Goal: Task Accomplishment & Management: Use online tool/utility

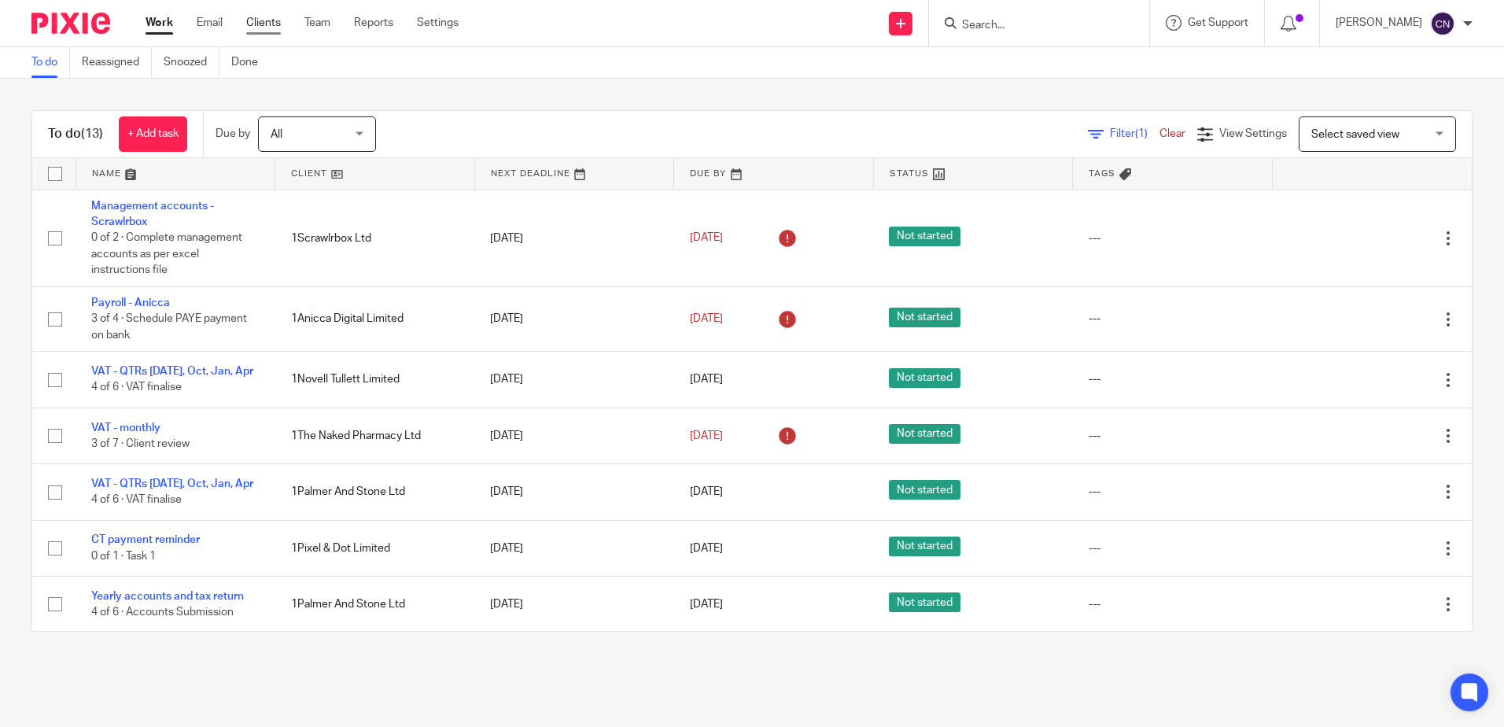
click at [269, 20] on link "Clients" at bounding box center [263, 23] width 35 height 16
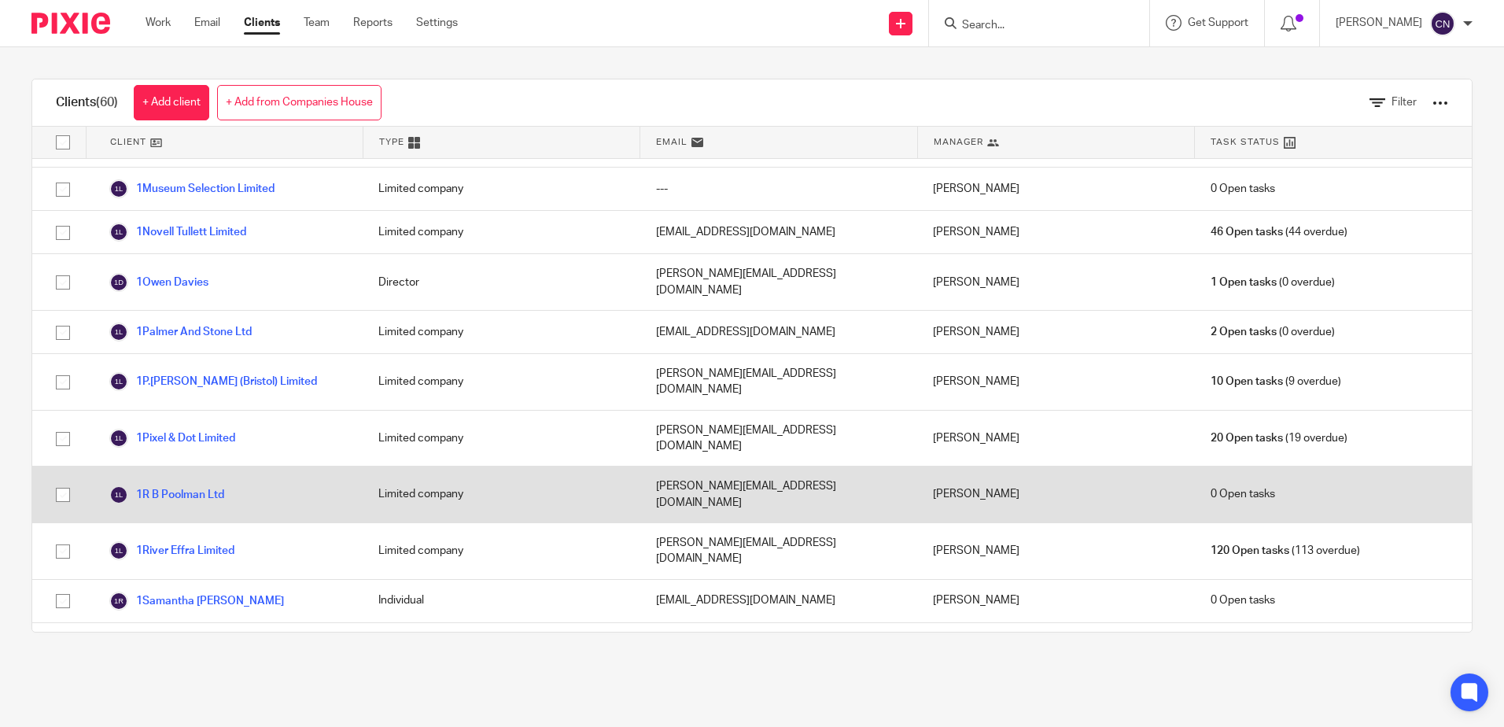
scroll to position [2124, 0]
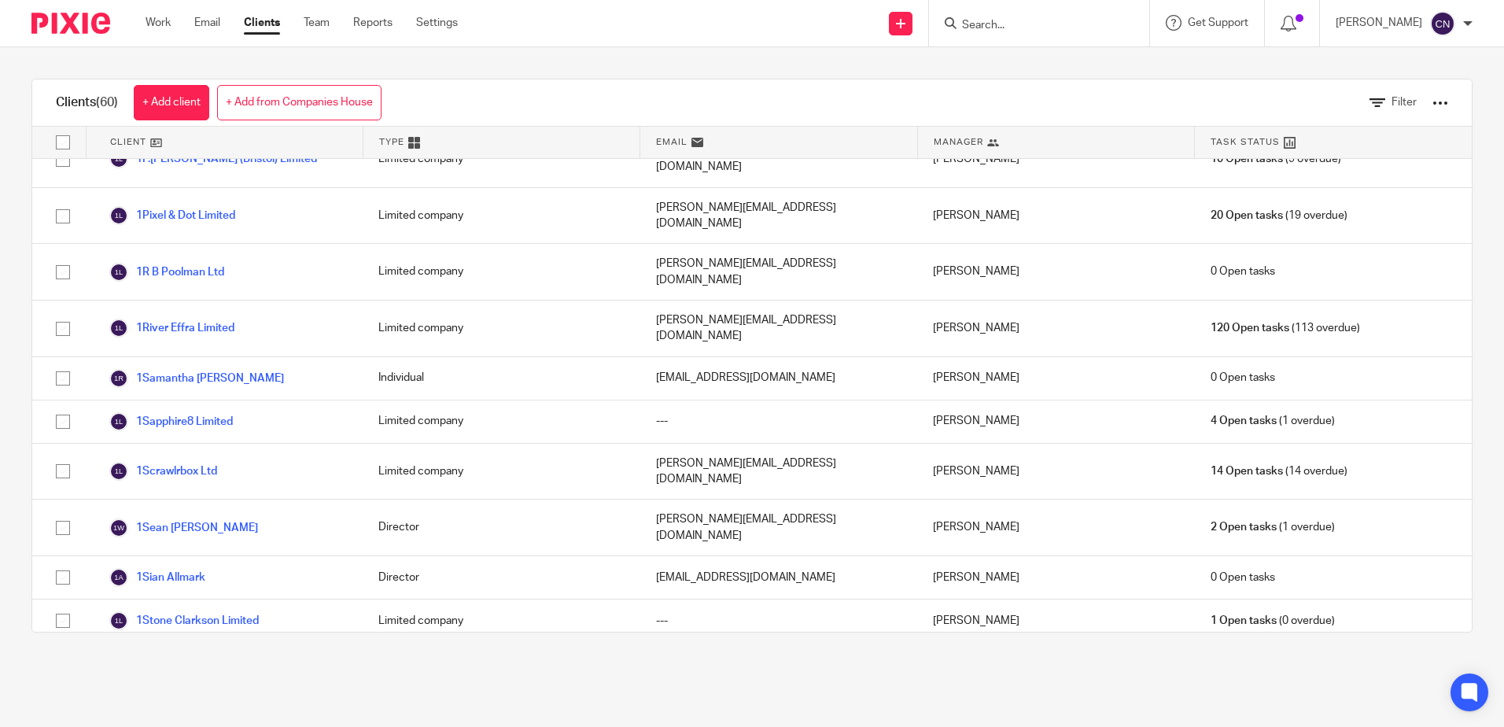
click at [211, 698] on link "1The Fifth Mark Ltd" at bounding box center [171, 707] width 124 height 19
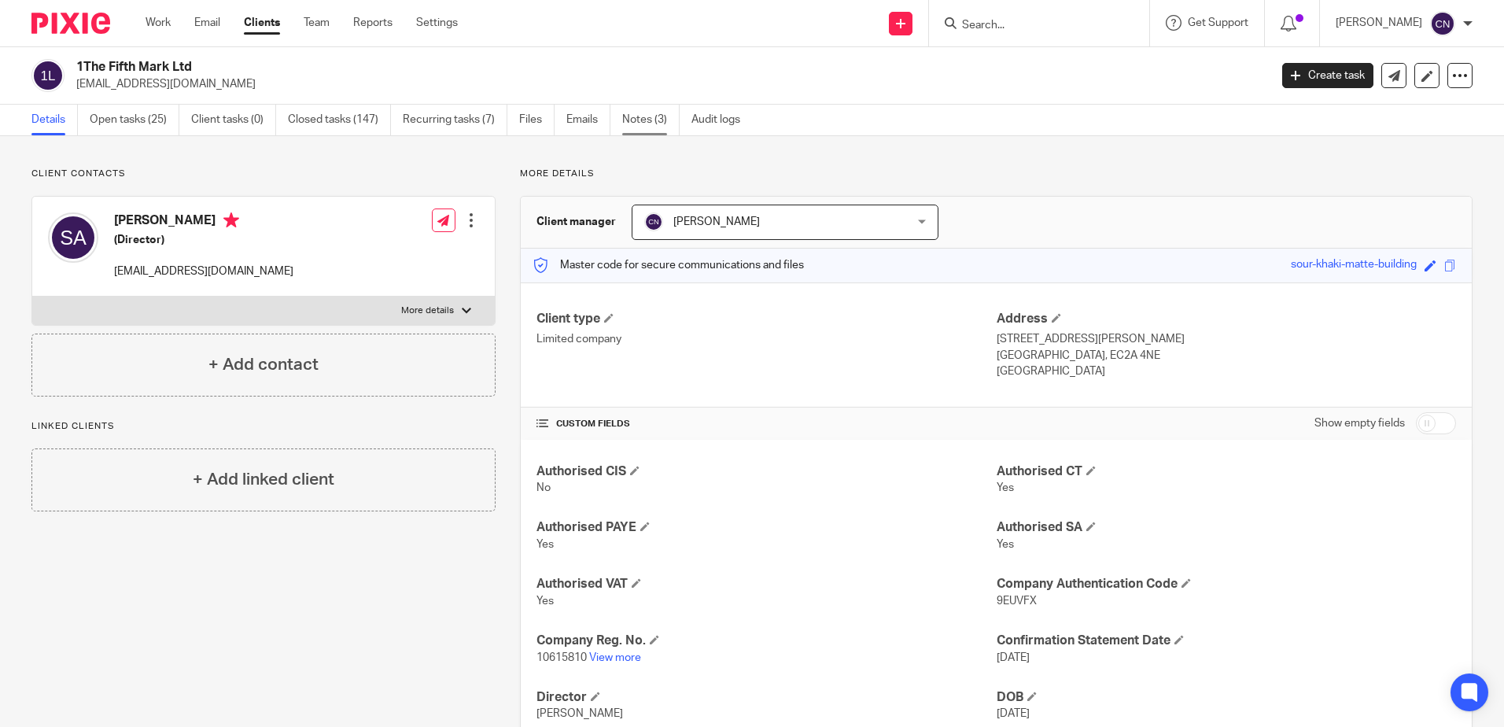
drag, startPoint x: 629, startPoint y: 118, endPoint x: 651, endPoint y: 116, distance: 22.2
click at [629, 118] on link "Notes (3)" at bounding box center [650, 120] width 57 height 31
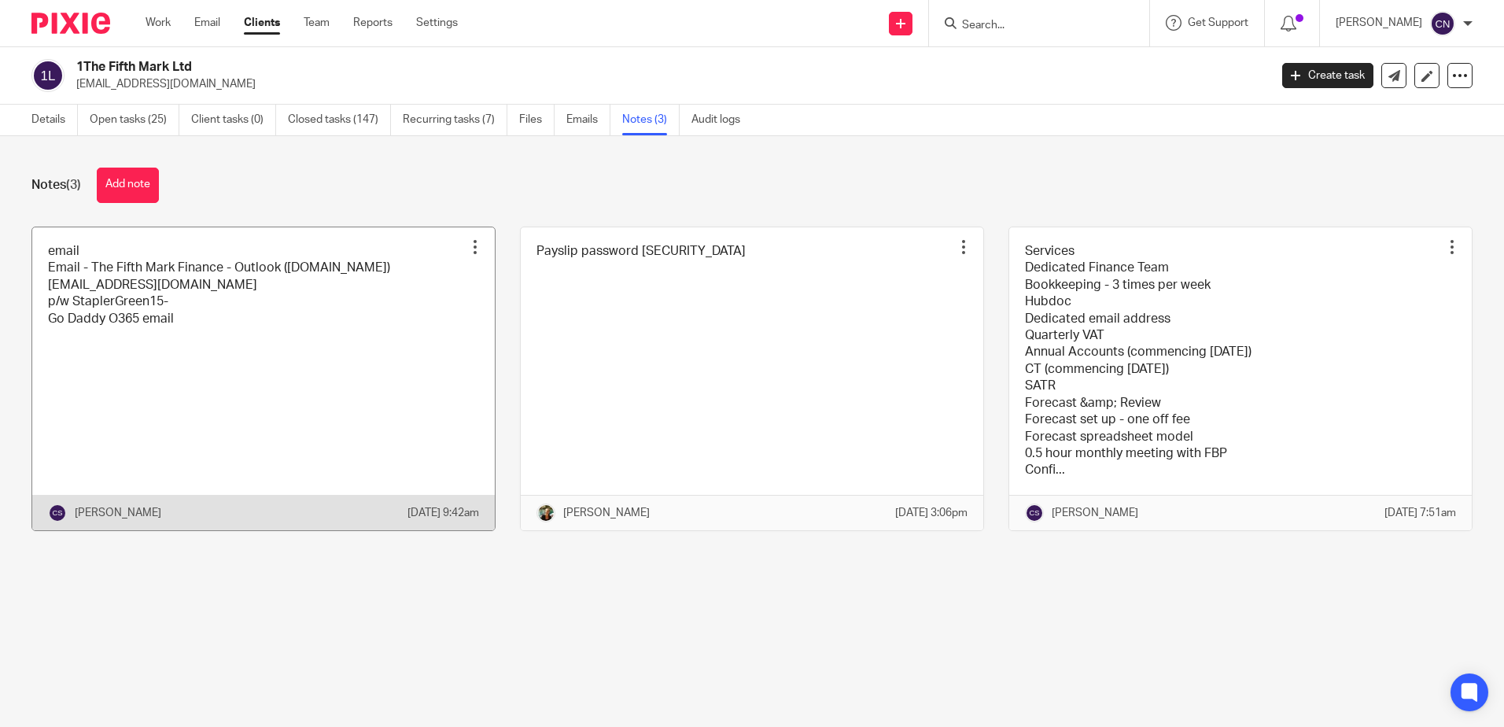
click at [158, 295] on link at bounding box center [263, 378] width 463 height 303
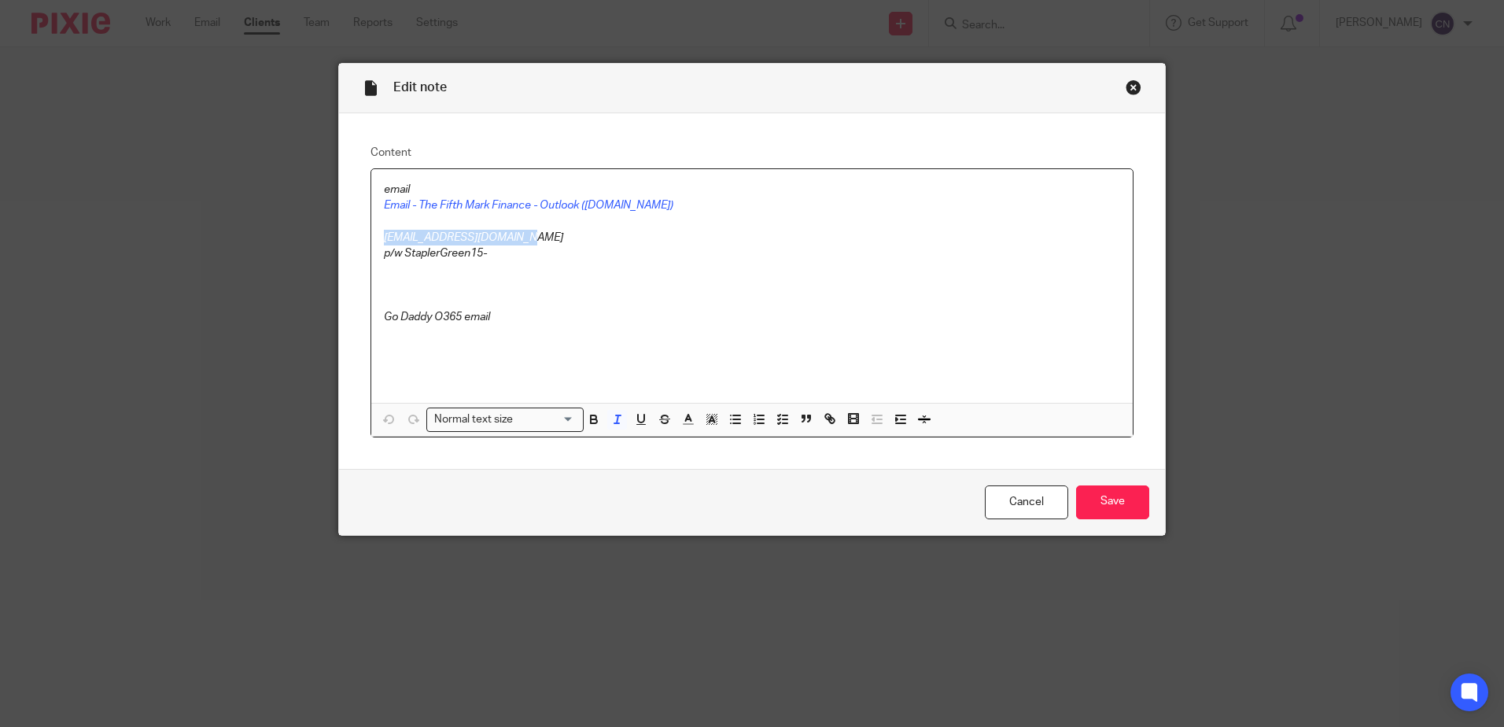
drag, startPoint x: 402, startPoint y: 236, endPoint x: 521, endPoint y: 240, distance: 118.8
click at [521, 240] on p "finance@thefifthmark.com" at bounding box center [752, 238] width 736 height 16
copy em "finance@thefifthmark.com"
drag, startPoint x: 401, startPoint y: 254, endPoint x: 496, endPoint y: 260, distance: 95.4
click at [496, 260] on p "p/w StaplerGreen15-" at bounding box center [752, 253] width 736 height 16
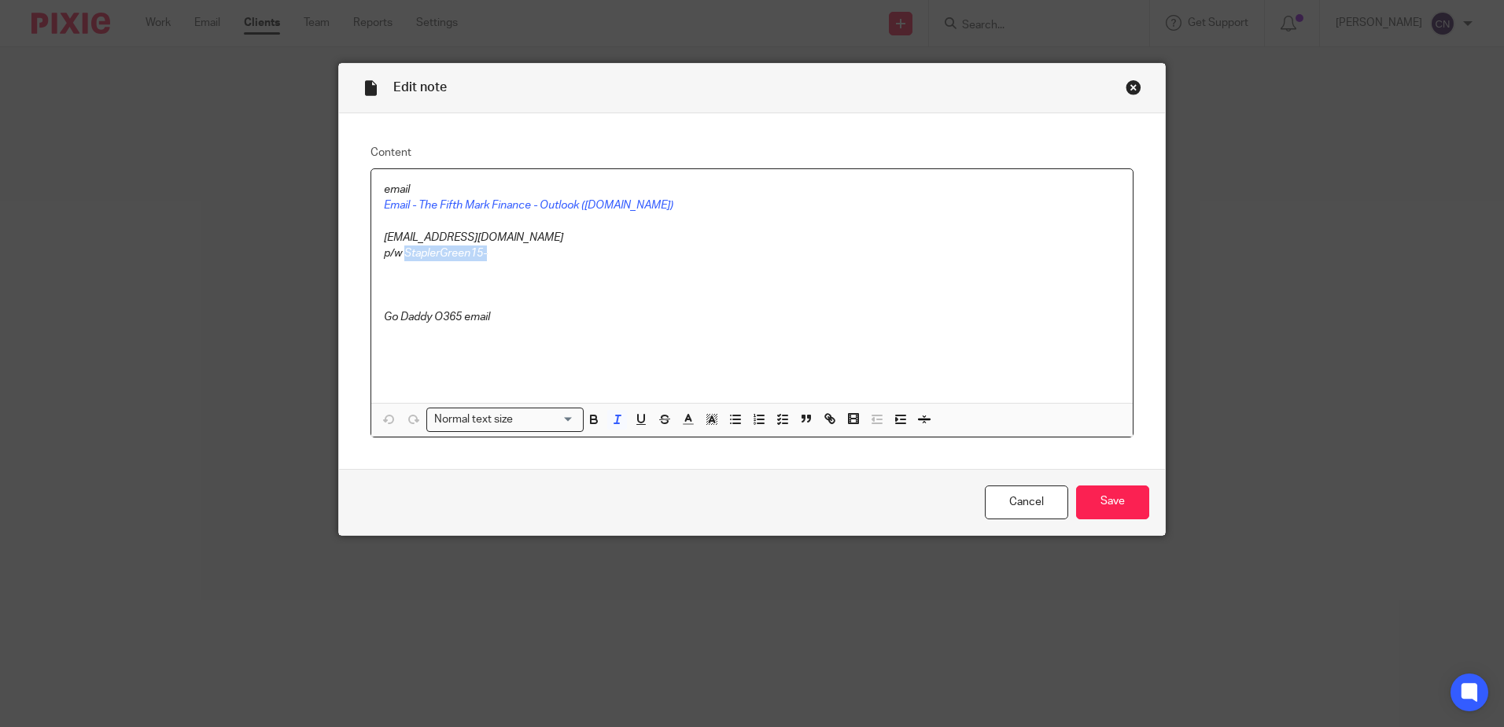
copy em "StaplerGreen15-"
click at [1008, 506] on link "Cancel" at bounding box center [1026, 502] width 83 height 34
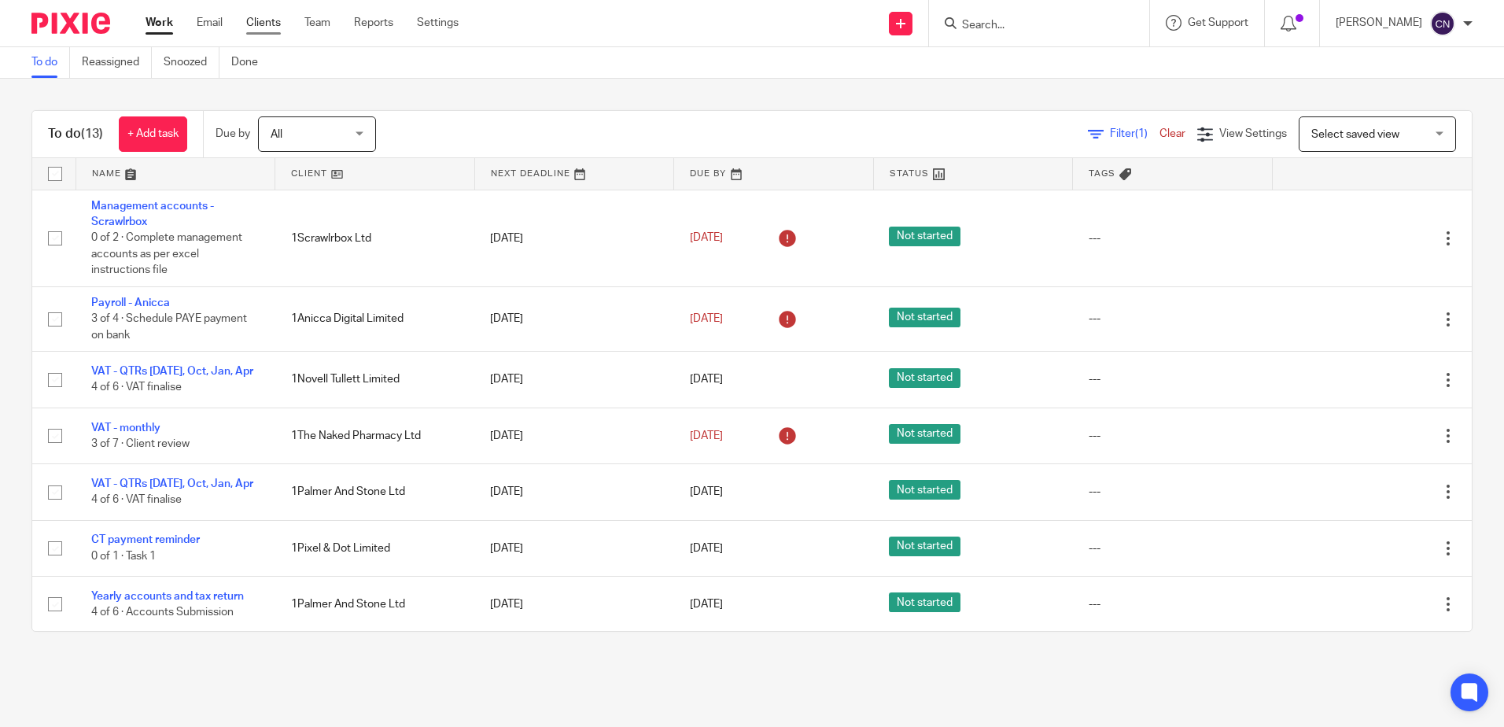
click at [257, 25] on link "Clients" at bounding box center [263, 23] width 35 height 16
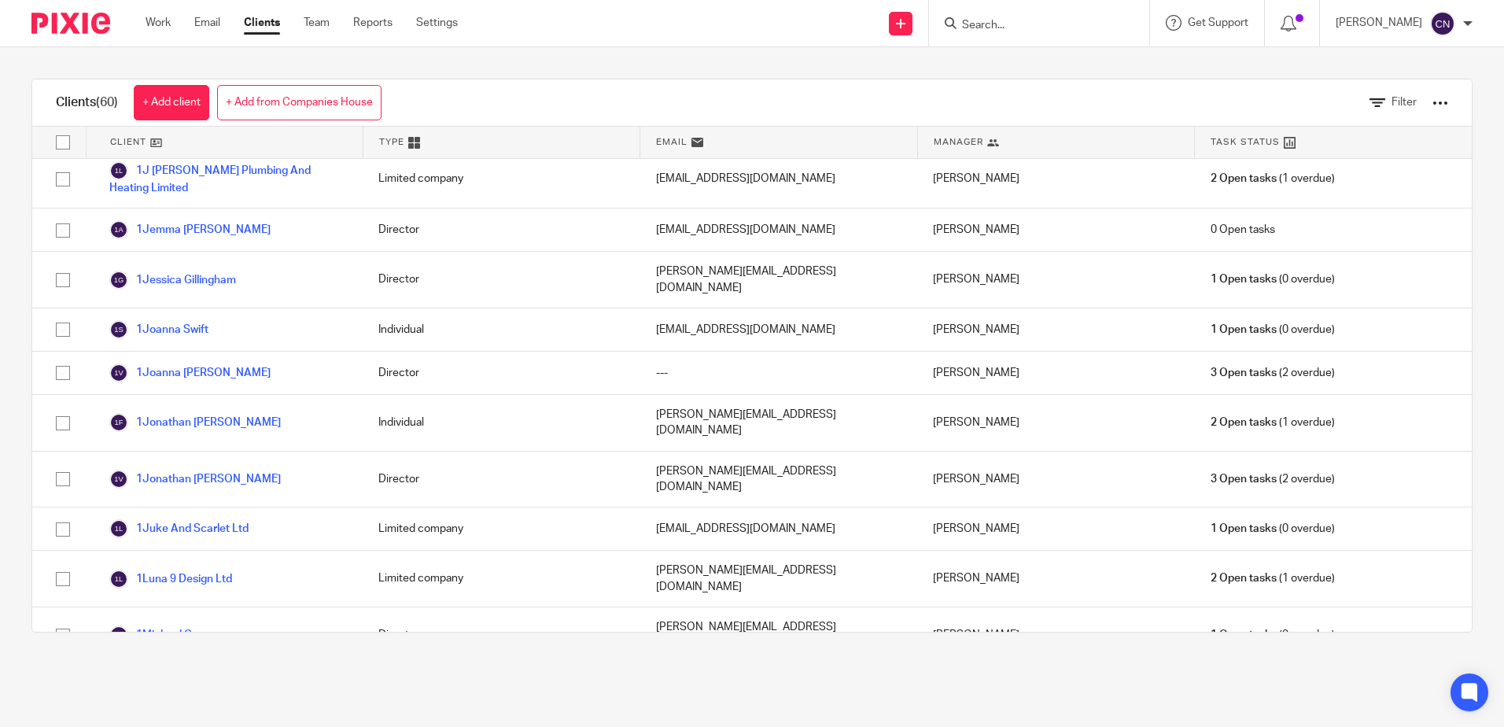
scroll to position [1573, 0]
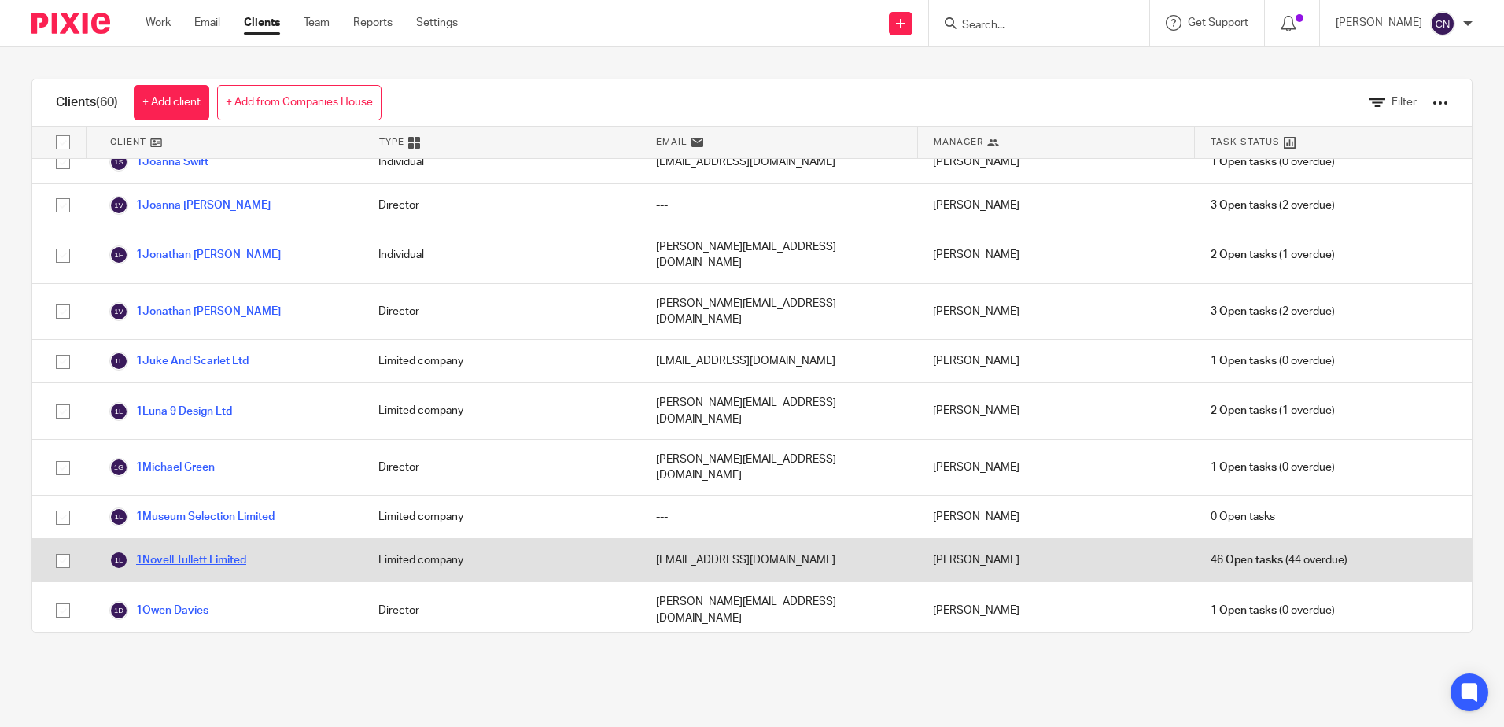
click at [193, 551] on link "1Novell Tullett Limited" at bounding box center [177, 560] width 137 height 19
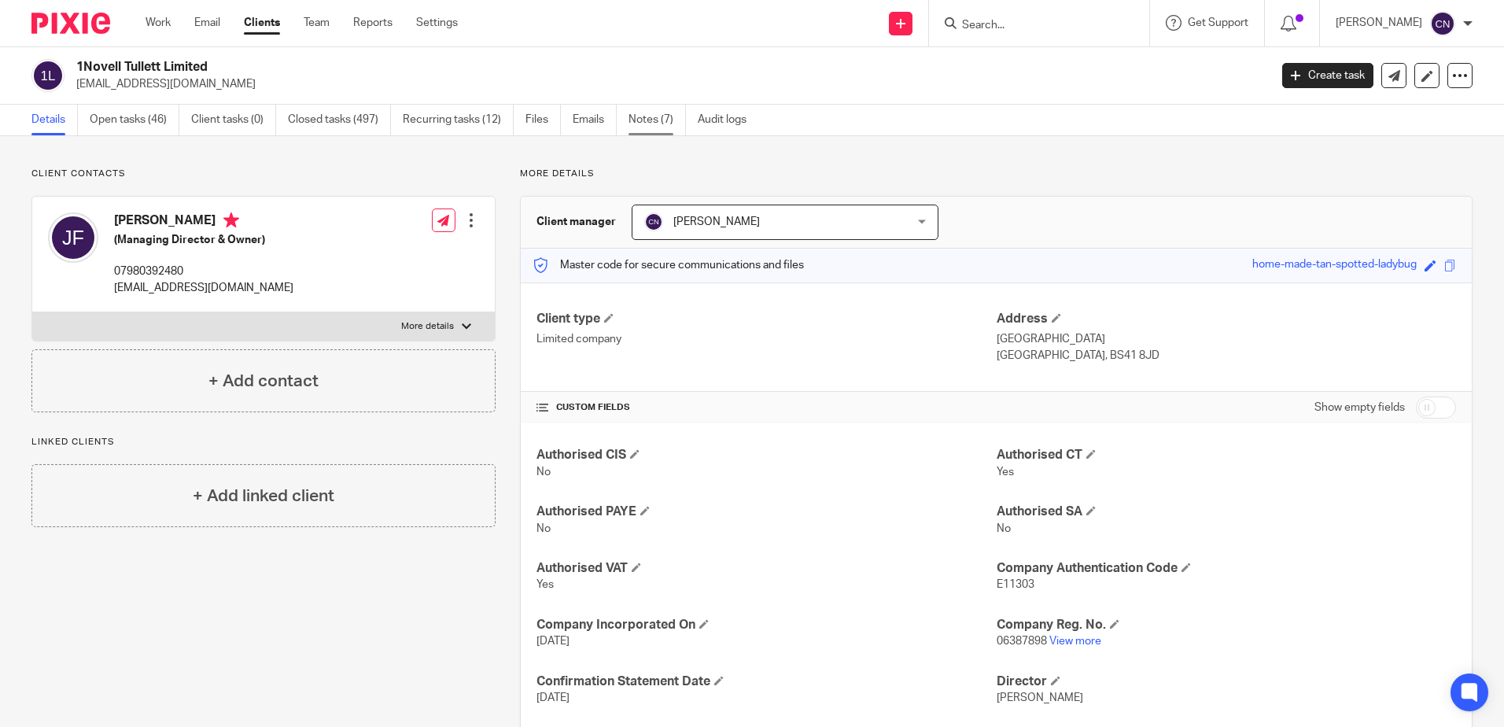
click at [654, 111] on link "Notes (7)" at bounding box center [656, 120] width 57 height 31
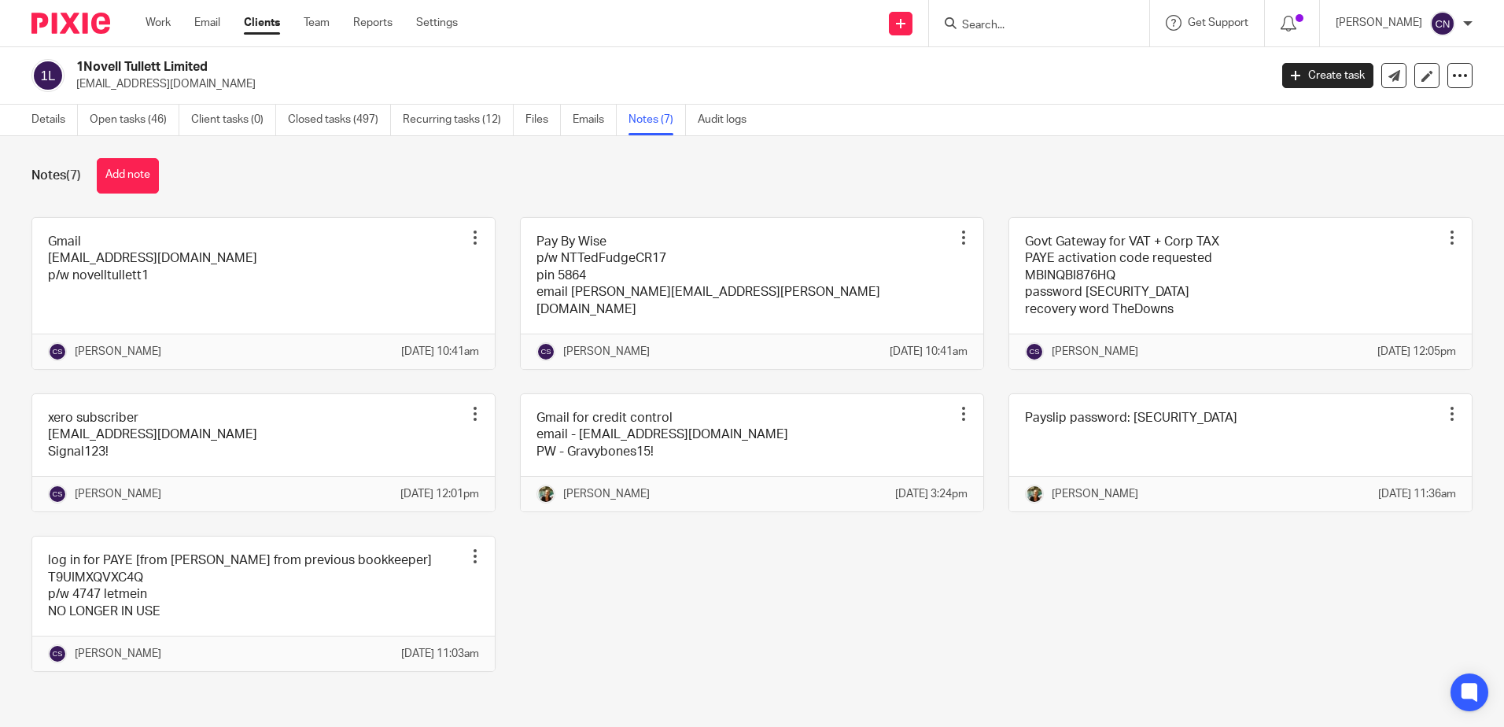
scroll to position [60, 0]
click at [267, 23] on link "Clients" at bounding box center [262, 23] width 36 height 16
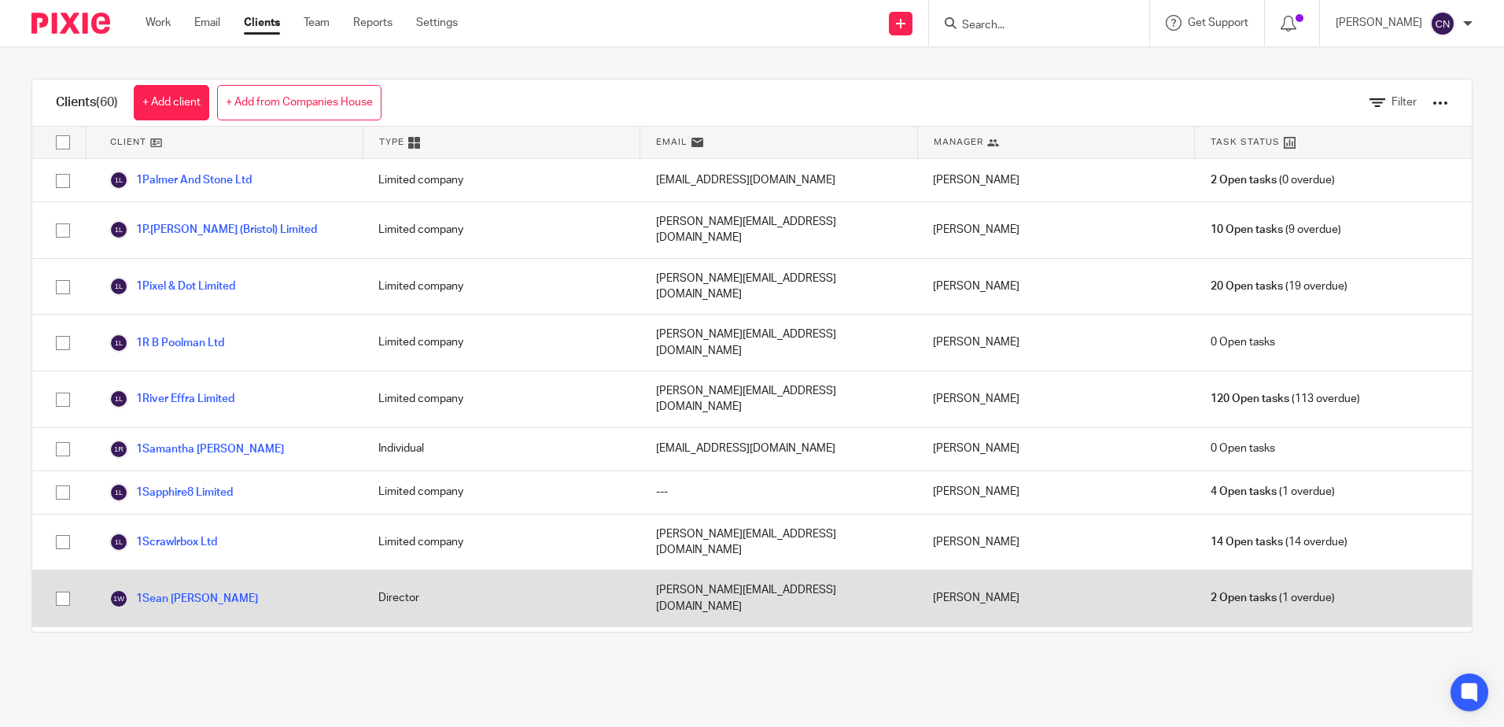
scroll to position [1934, 0]
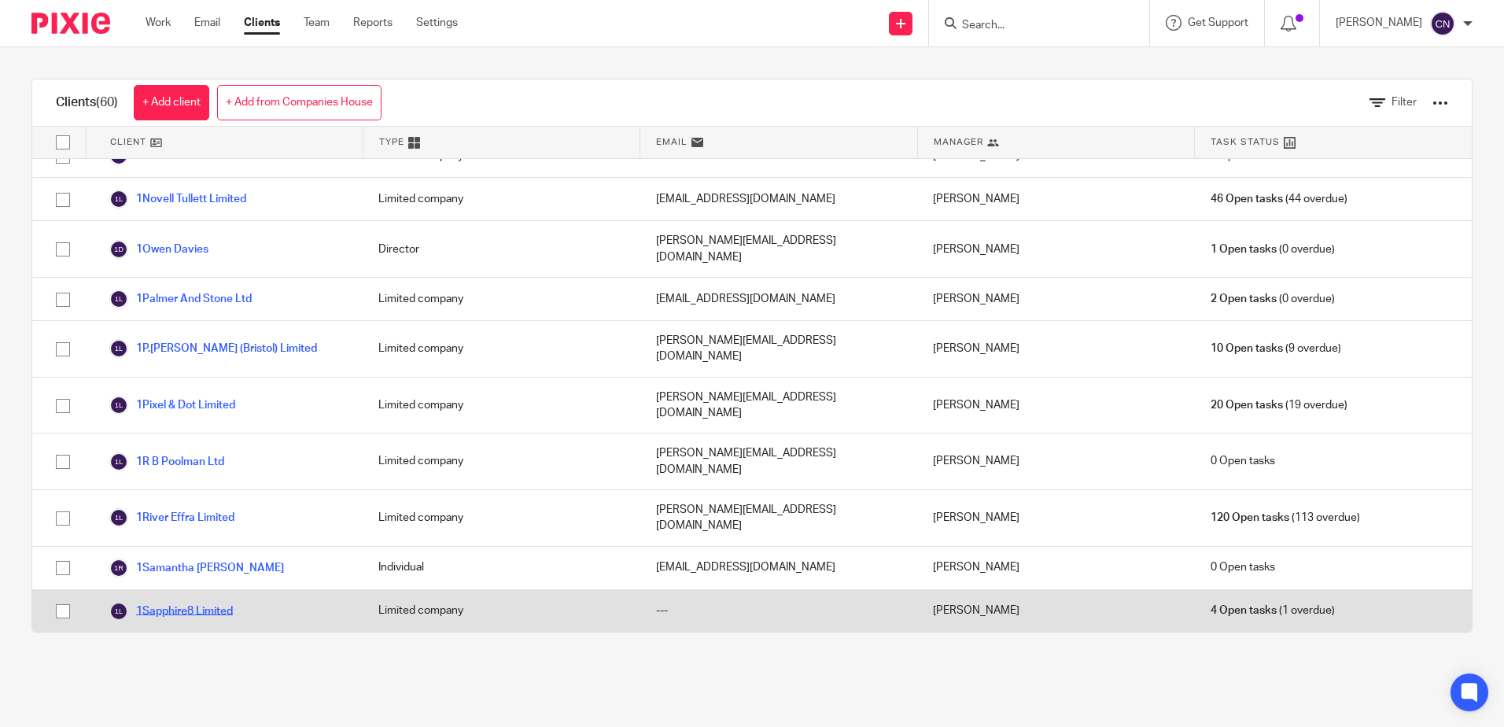
click at [187, 602] on link "1Sapphire8 Limited" at bounding box center [170, 611] width 123 height 19
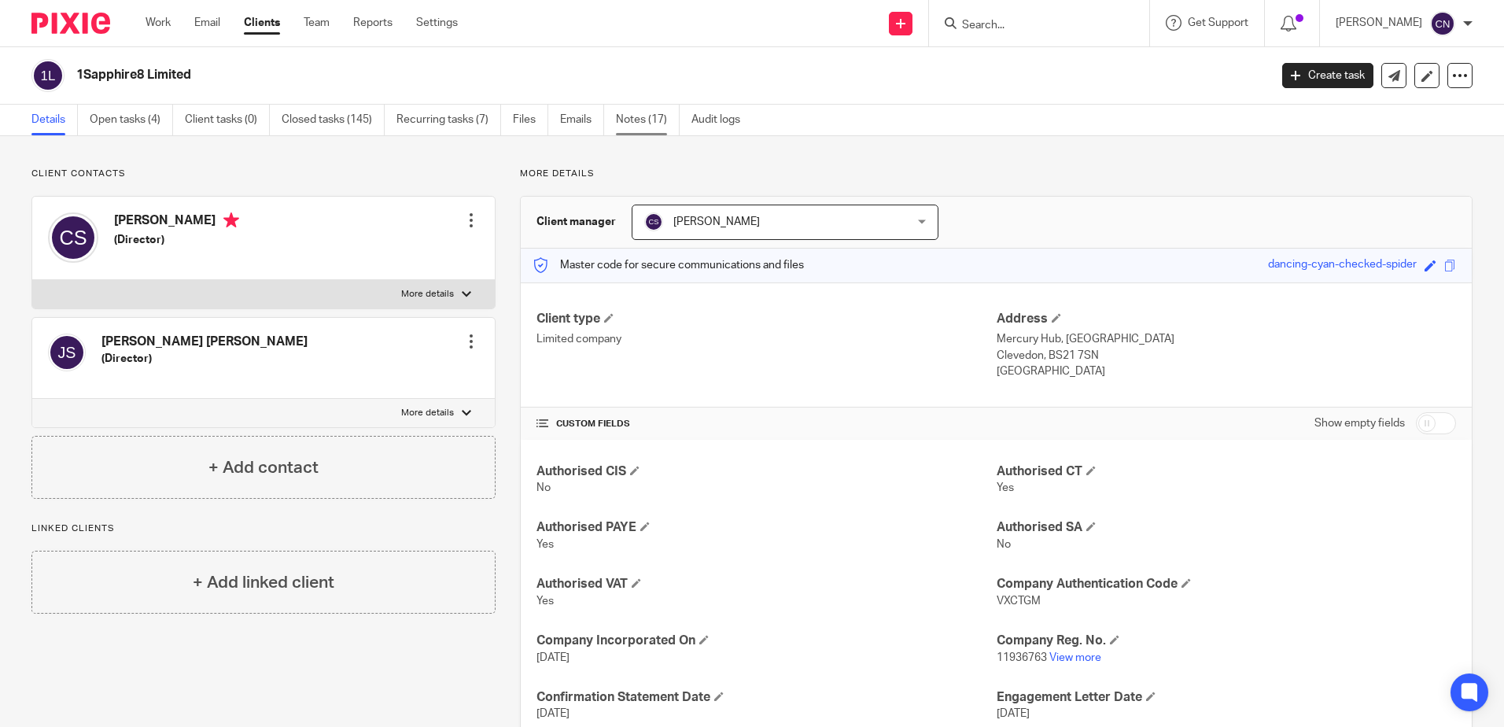
click at [637, 119] on link "Notes (17)" at bounding box center [648, 120] width 64 height 31
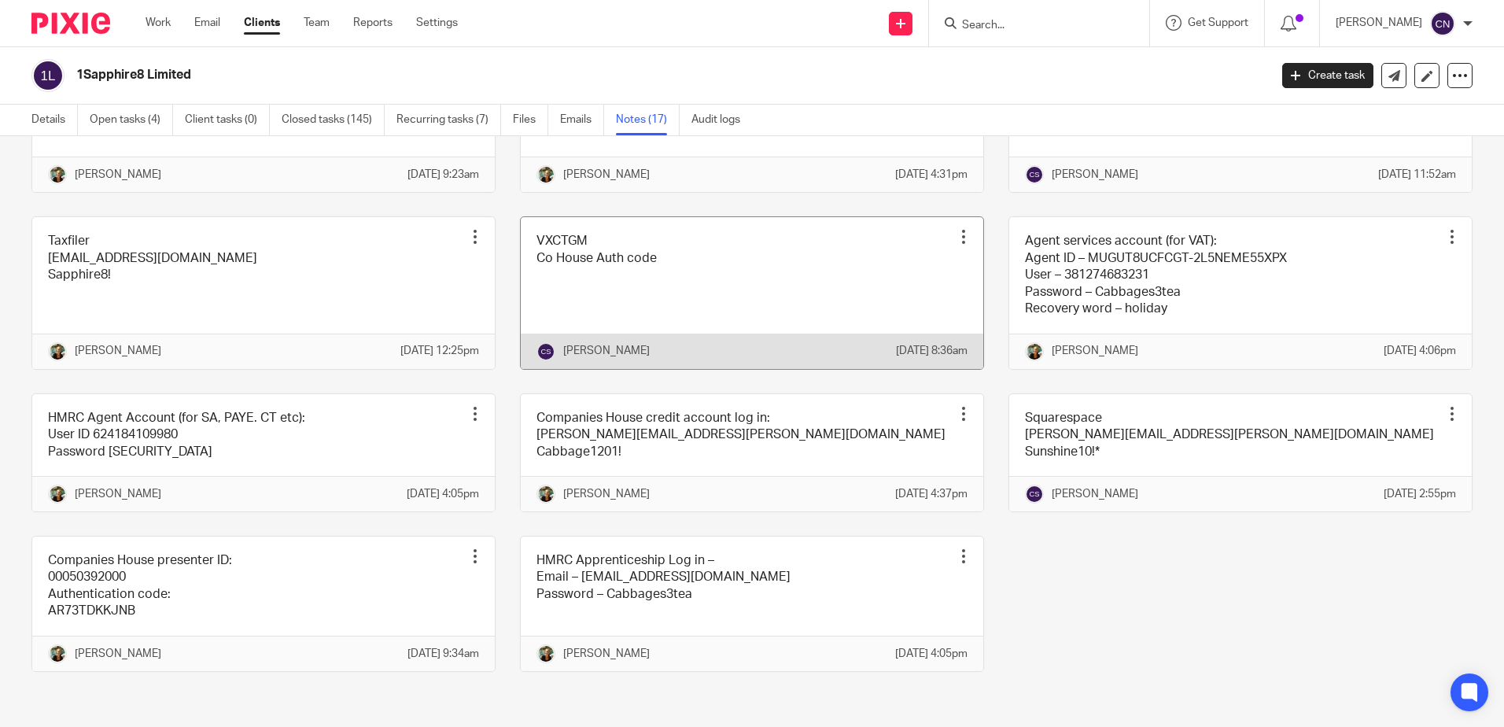
scroll to position [865, 0]
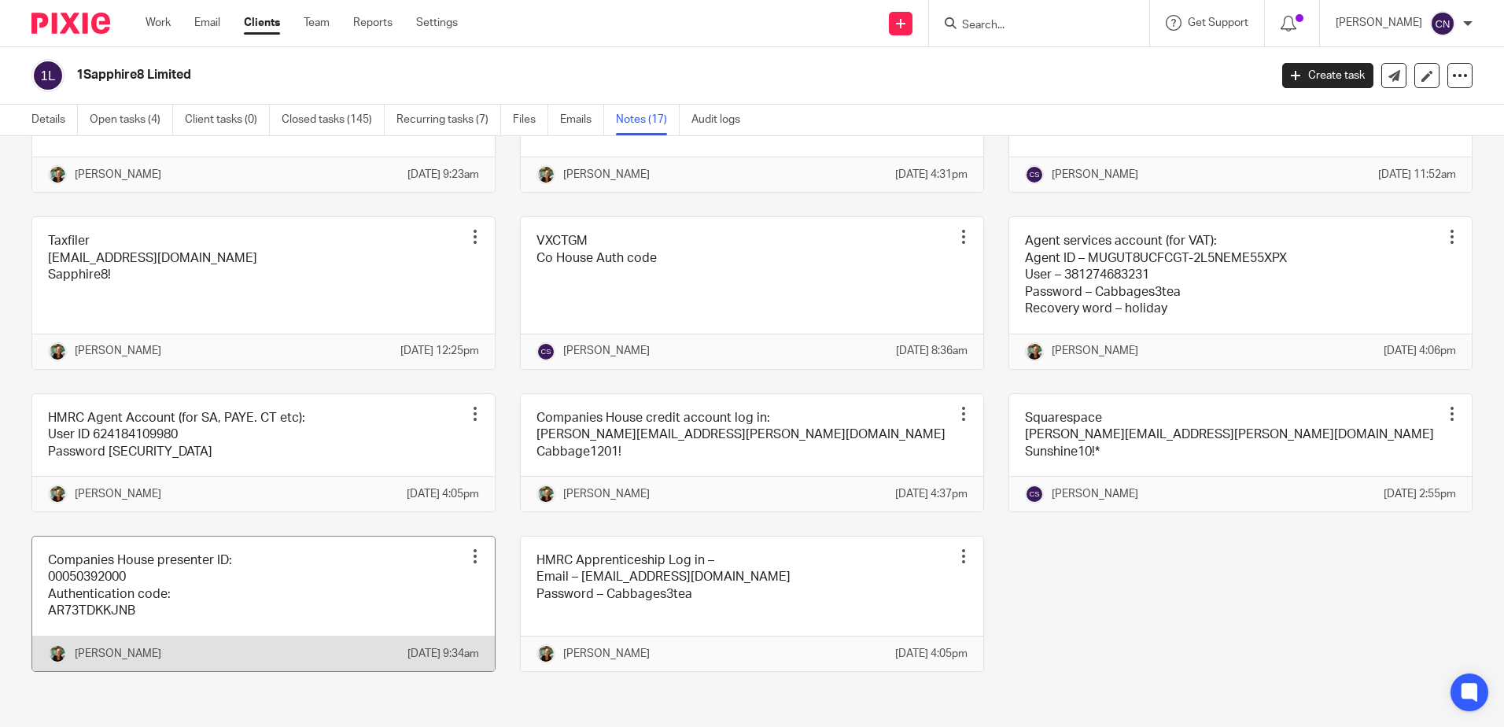
click at [129, 609] on link at bounding box center [263, 603] width 463 height 135
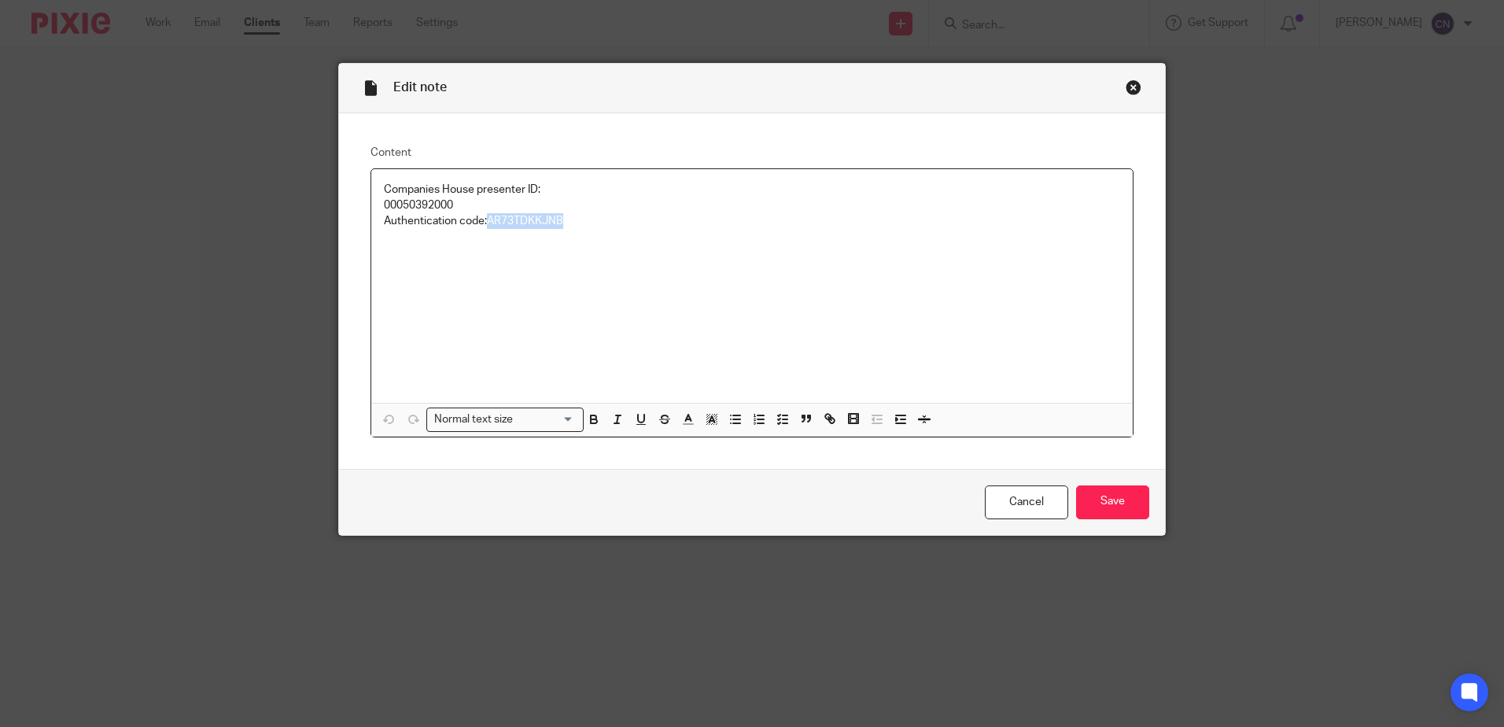
drag, startPoint x: 485, startPoint y: 221, endPoint x: 563, endPoint y: 229, distance: 79.1
click at [563, 229] on p "Companies House presenter ID: 00050392000 Authentication code: AR73TDKKJNB" at bounding box center [752, 206] width 736 height 48
copy p "AR73TDKKJNB"
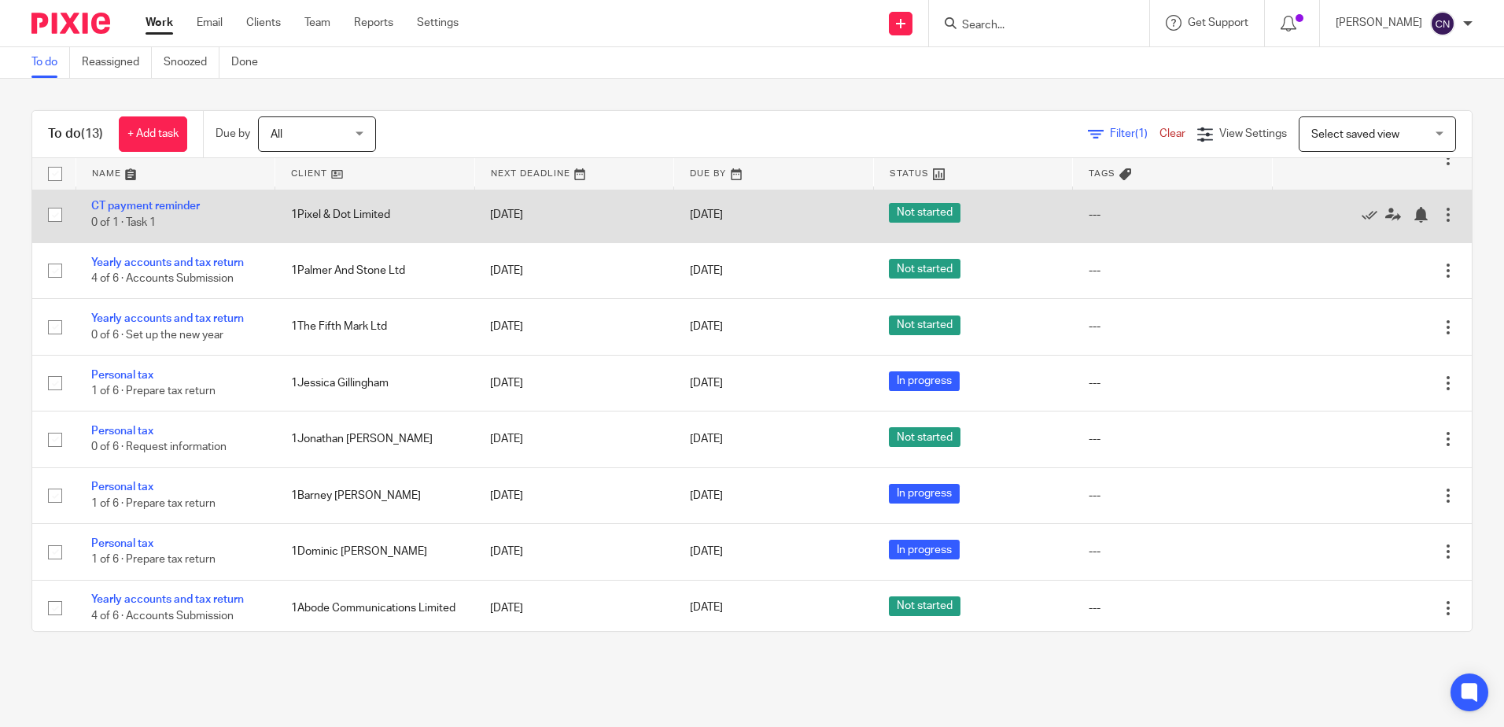
scroll to position [338, 0]
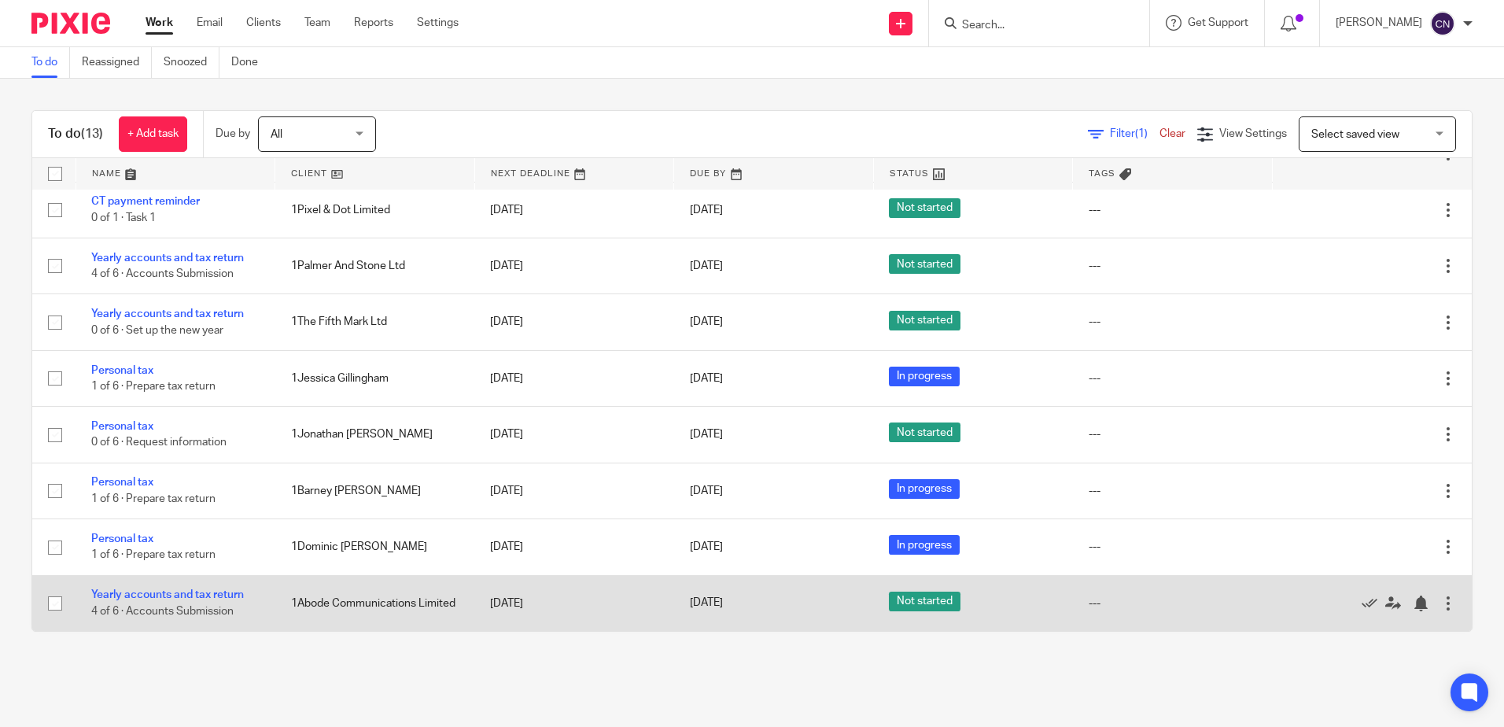
click at [149, 585] on td "Yearly accounts and tax return 4 of 6 · Accounts Submission" at bounding box center [176, 603] width 200 height 56
click at [152, 593] on link "Yearly accounts and tax return" at bounding box center [167, 594] width 153 height 11
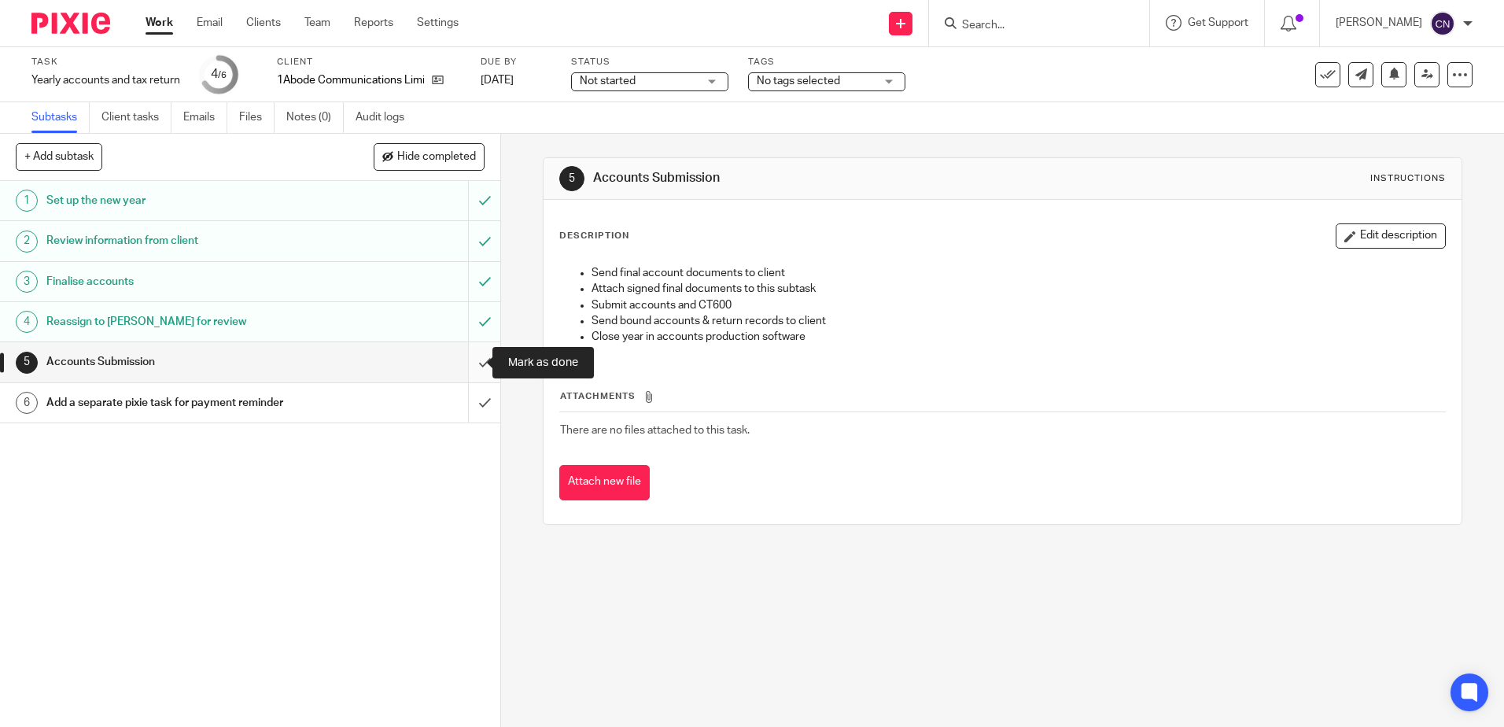
click at [477, 366] on input "submit" at bounding box center [250, 361] width 500 height 39
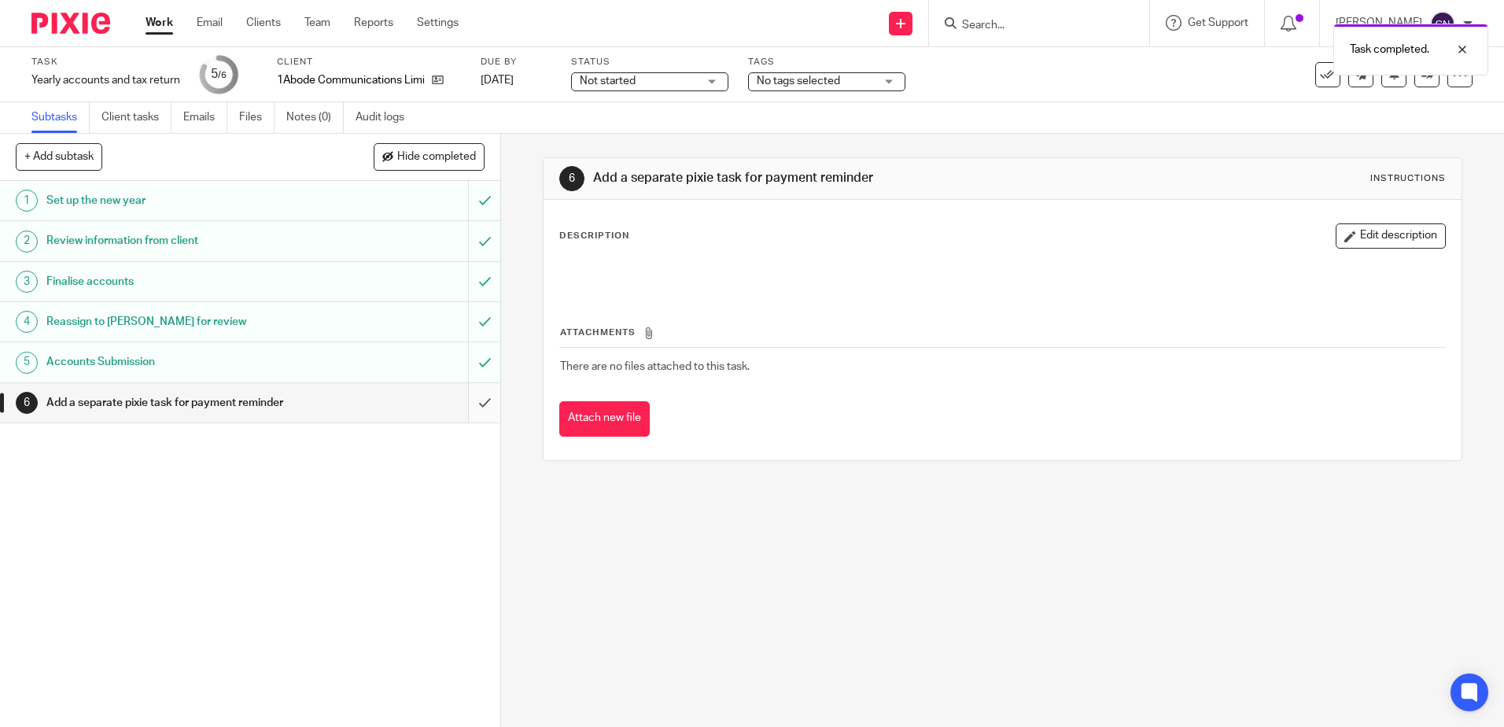
click at [466, 401] on input "submit" at bounding box center [250, 402] width 500 height 39
